Goal: Navigation & Orientation: Go to known website

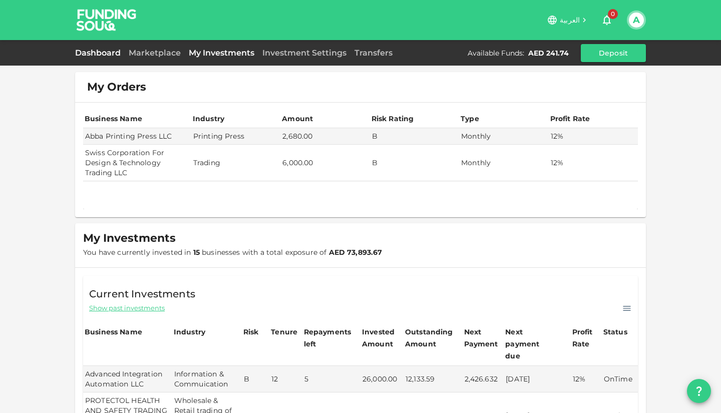
click at [104, 49] on link "Dashboard" at bounding box center [100, 53] width 50 height 10
